Goal: Find contact information: Find contact information

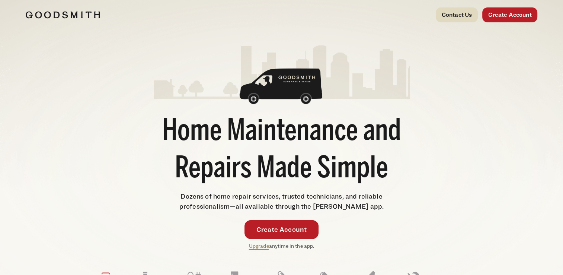
click at [448, 15] on link "Contact Us" at bounding box center [457, 14] width 42 height 15
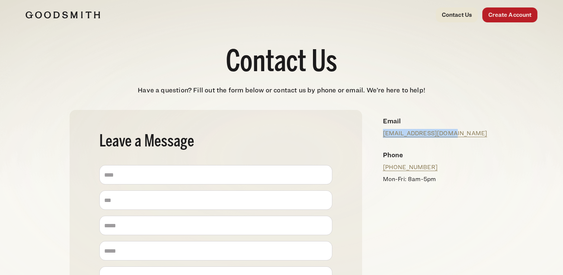
drag, startPoint x: 451, startPoint y: 132, endPoint x: 381, endPoint y: 130, distance: 70.3
click at [381, 130] on div "Email [EMAIL_ADDRESS][DOMAIN_NAME]" at bounding box center [435, 127] width 117 height 34
copy link "[EMAIL_ADDRESS][DOMAIN_NAME]"
